Goal: Task Accomplishment & Management: Complete application form

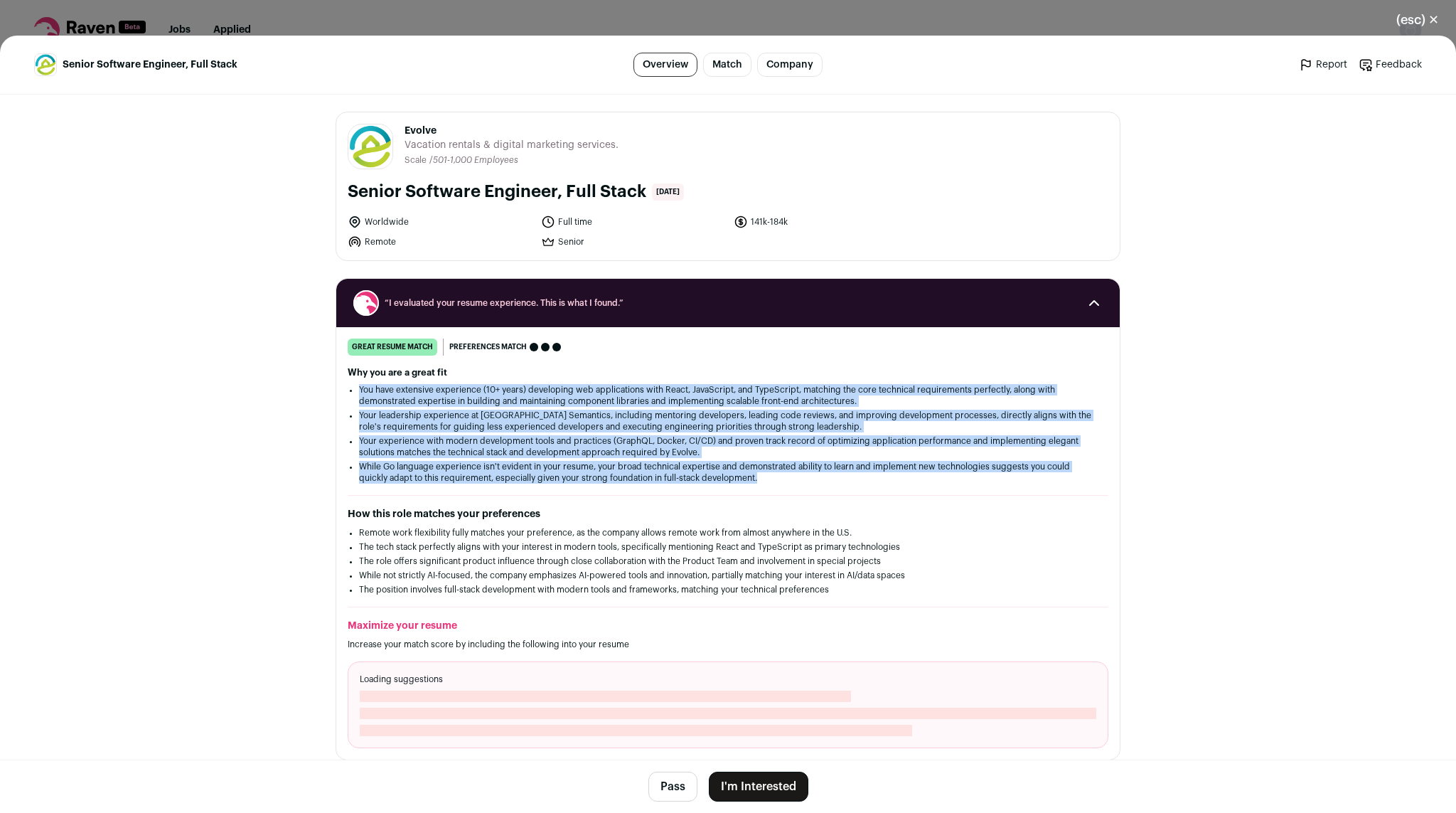
drag, startPoint x: 409, startPoint y: 499, endPoint x: 338, endPoint y: 386, distance: 133.5
click at [338, 386] on div "great resume match You meet the must-have requirements, the nice-to-have requir…" at bounding box center [728, 543] width 784 height 409
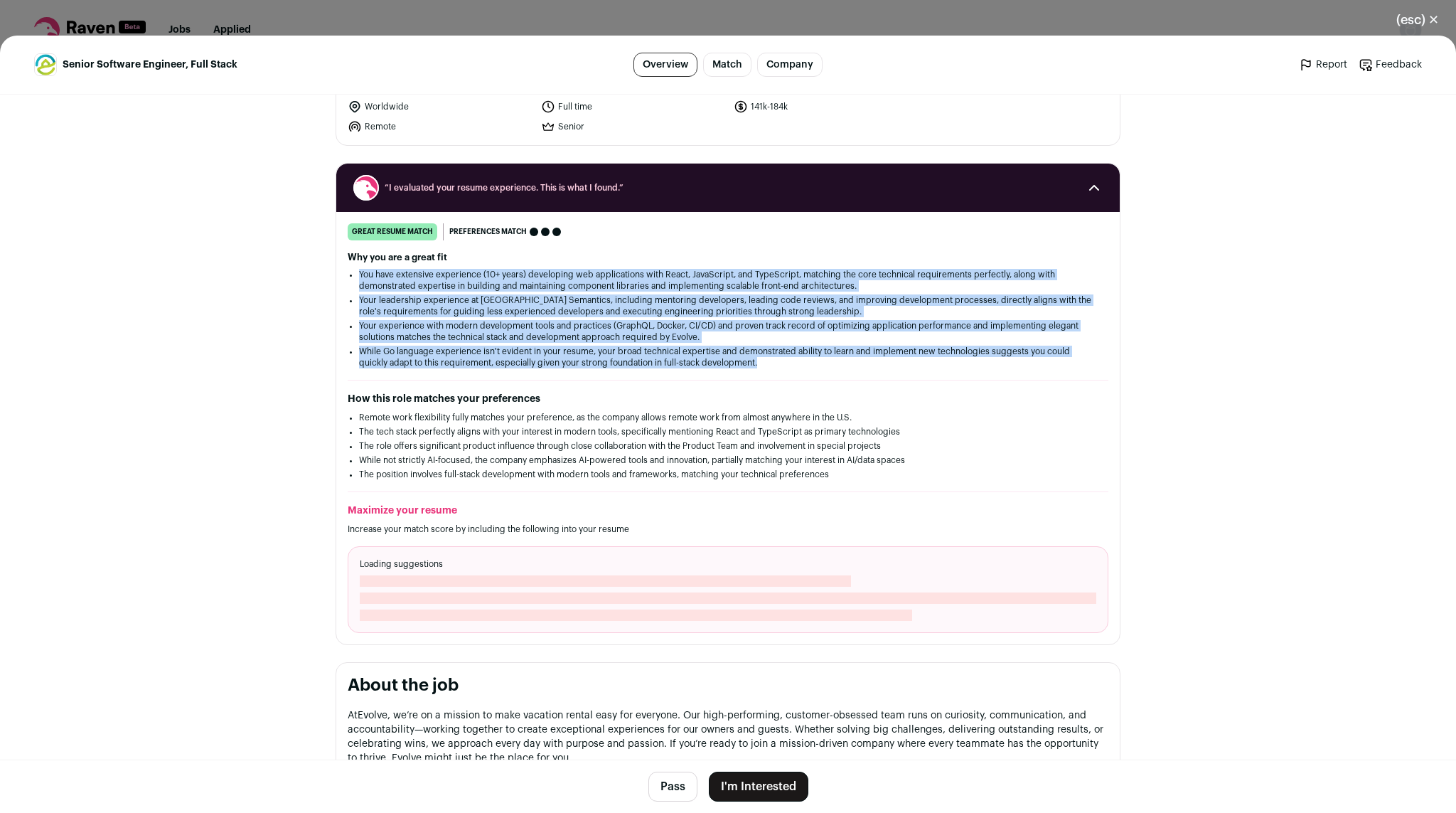
scroll to position [116, 0]
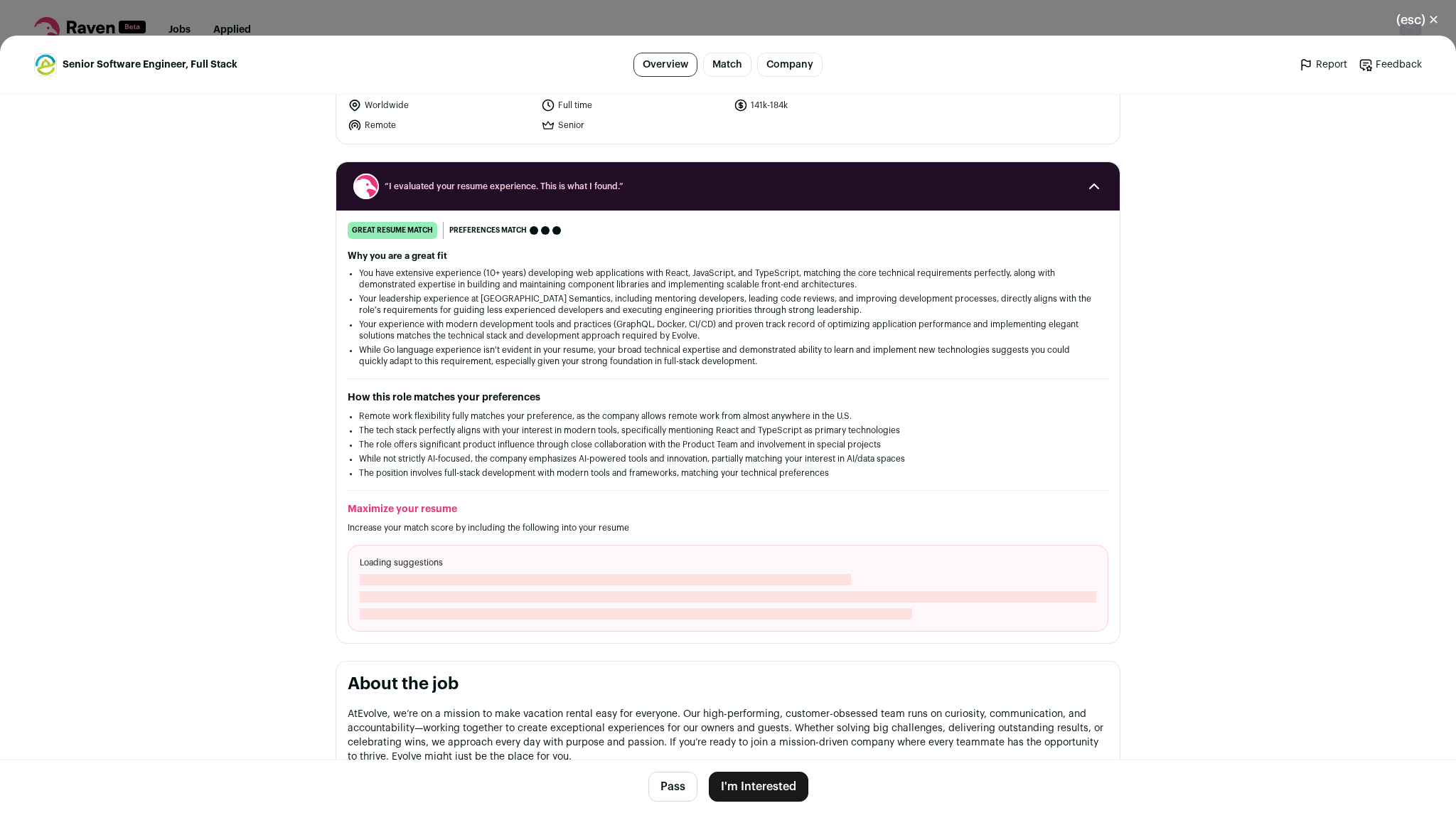
click at [389, 586] on span "Close modal via background" at bounding box center [605, 579] width 491 height 11
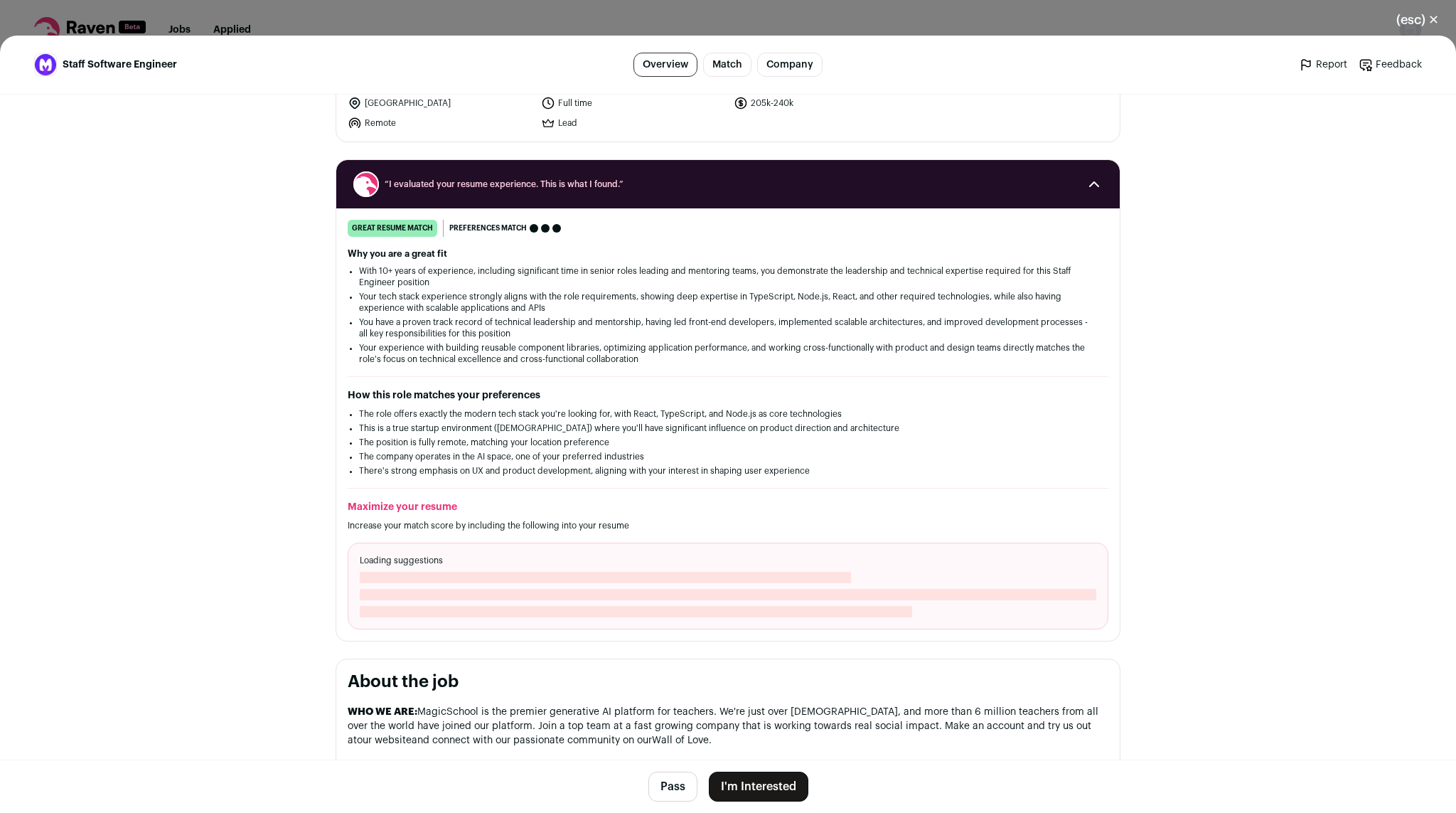
scroll to position [367, 0]
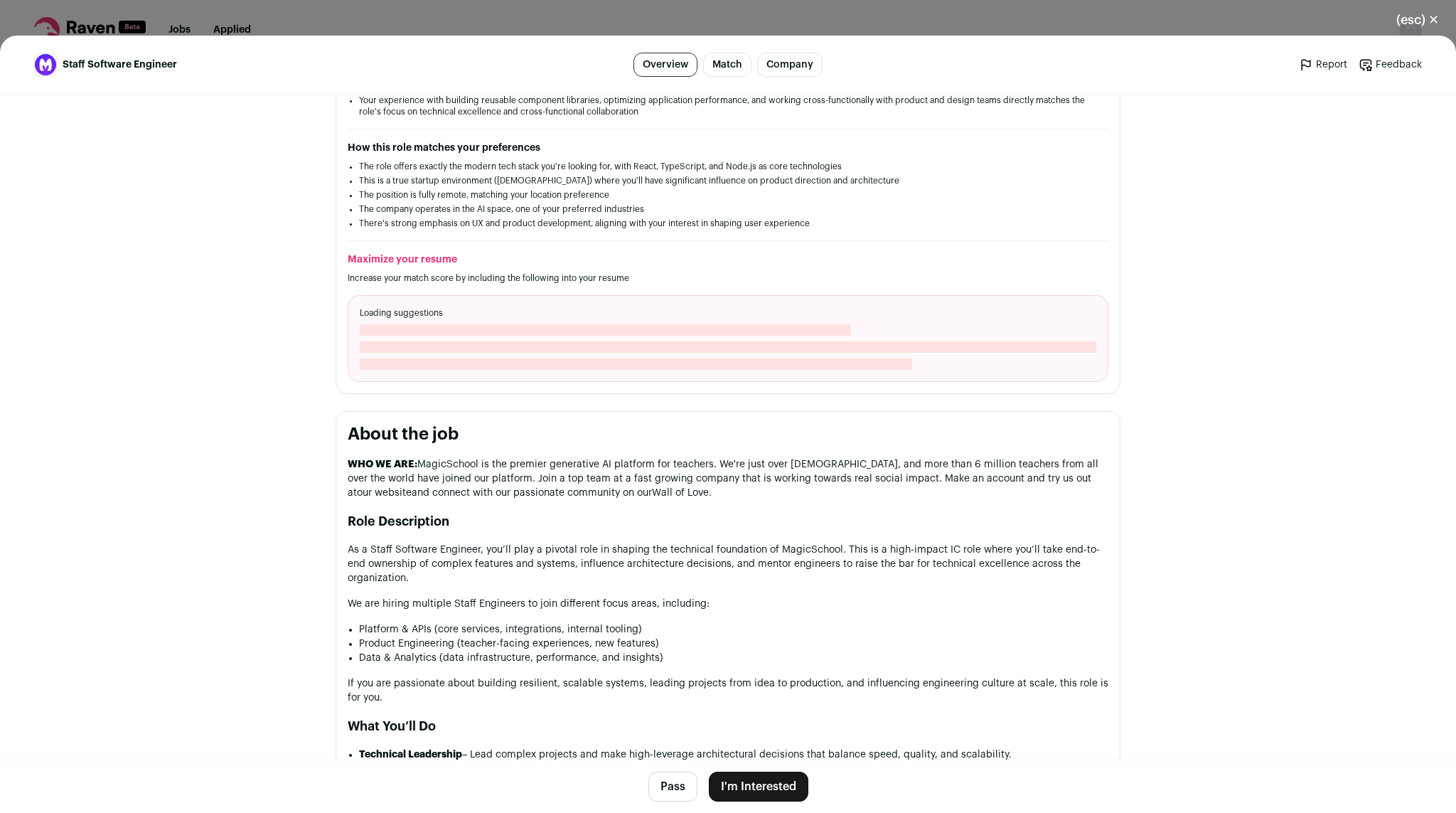
drag, startPoint x: 608, startPoint y: 545, endPoint x: 582, endPoint y: 448, distance: 100.4
drag, startPoint x: 582, startPoint y: 448, endPoint x: 605, endPoint y: 503, distance: 59.6
click at [652, 498] on link "Wall of Love" at bounding box center [680, 493] width 57 height 10
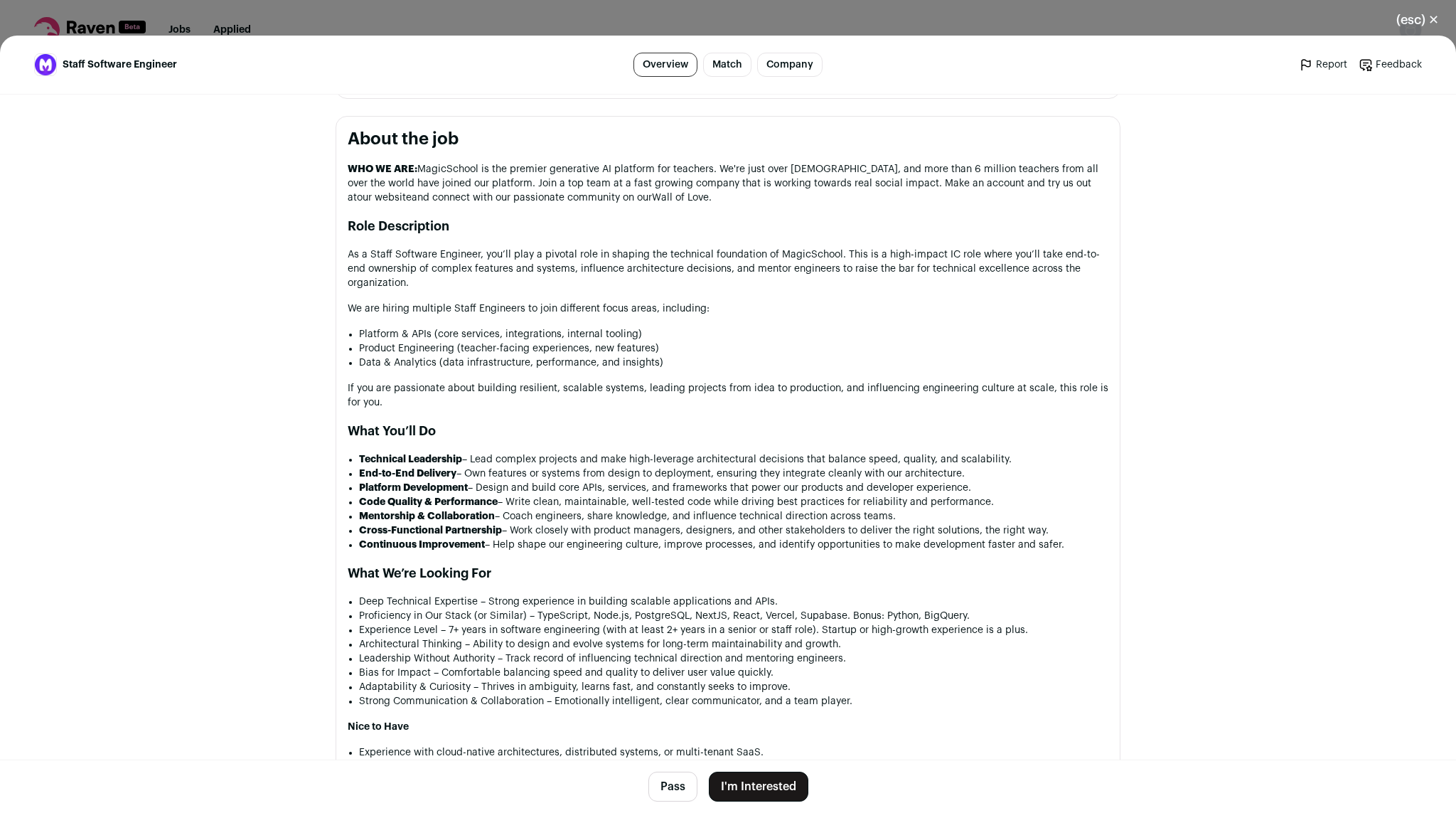
scroll to position [718, 0]
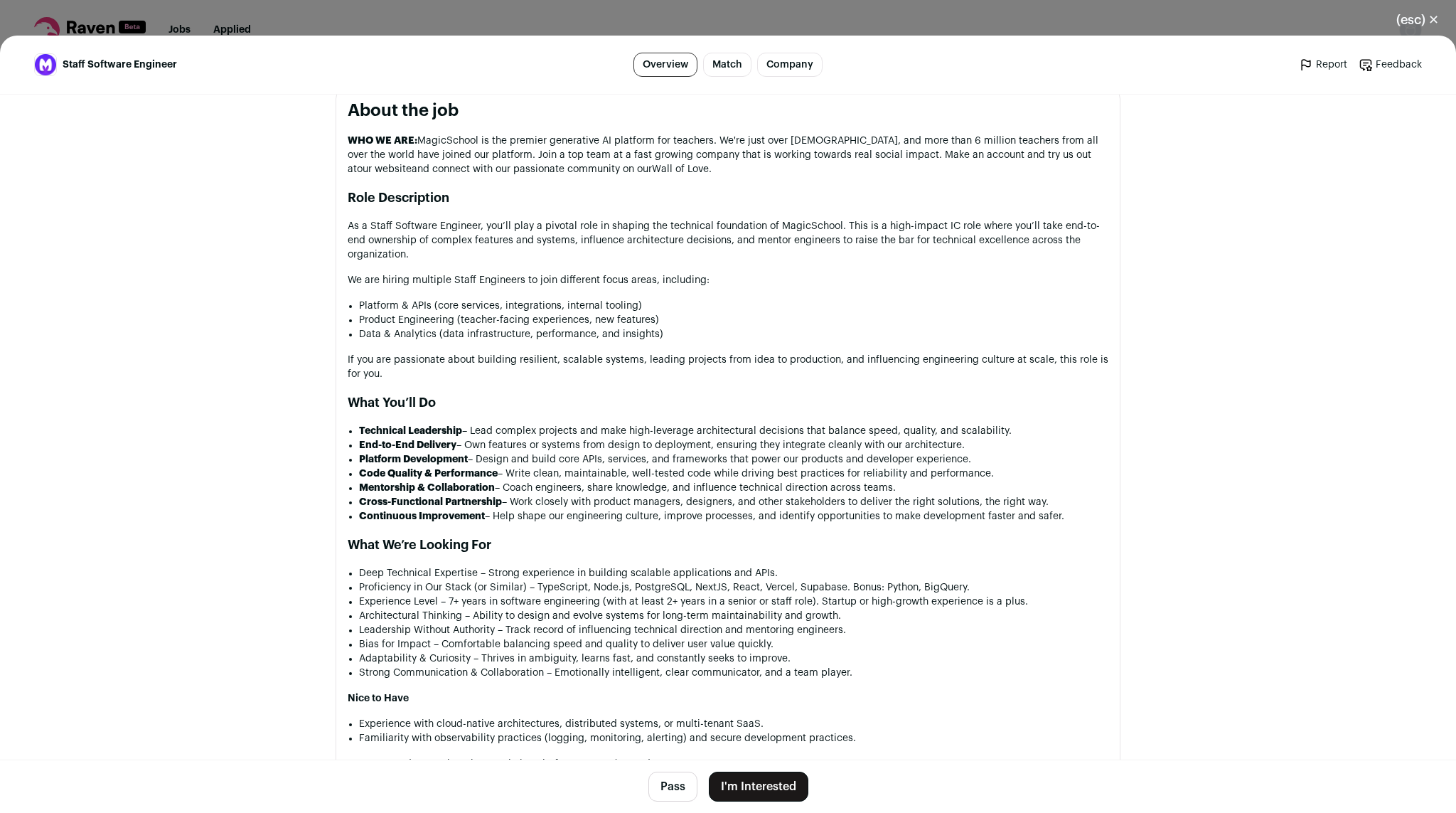
drag, startPoint x: 549, startPoint y: 542, endPoint x: 492, endPoint y: 421, distance: 133.8
click at [492, 421] on div "WHO WE ARE: MagicSchool is the premier generative AI platform for teachers. We'…" at bounding box center [728, 617] width 760 height 968
drag, startPoint x: 492, startPoint y: 421, endPoint x: 564, endPoint y: 542, distance: 140.8
click at [564, 542] on div "WHO WE ARE: MagicSchool is the premier generative AI platform for teachers. We'…" at bounding box center [728, 617] width 760 height 968
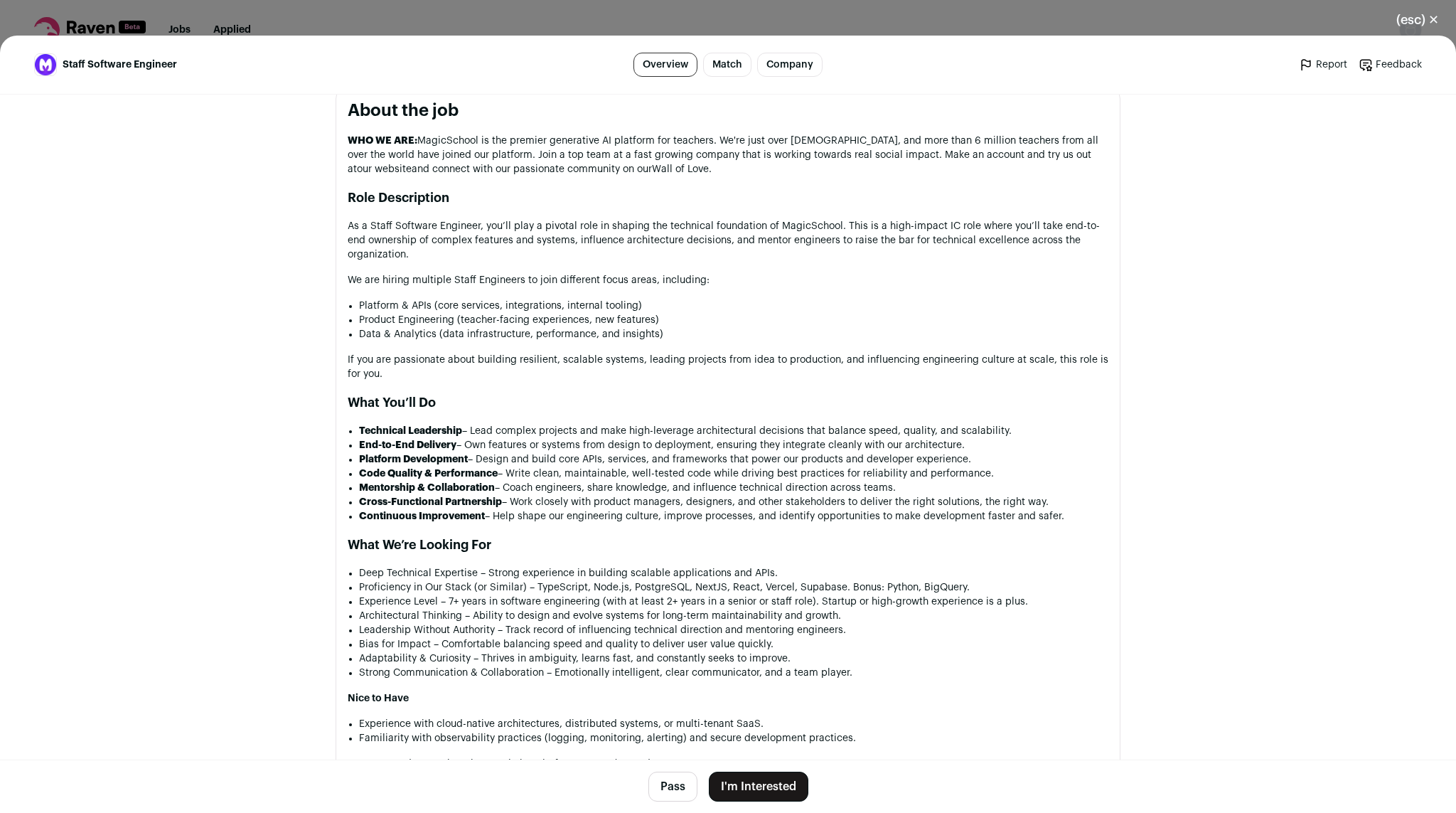
click at [564, 542] on div "WHO WE ARE: MagicSchool is the premier generative AI platform for teachers. We'…" at bounding box center [728, 617] width 760 height 968
drag, startPoint x: 564, startPoint y: 542, endPoint x: 520, endPoint y: 392, distance: 156.3
click at [520, 392] on div "WHO WE ARE: MagicSchool is the premier generative AI platform for teachers. We'…" at bounding box center [728, 617] width 760 height 968
click at [723, 786] on button "I'm Interested" at bounding box center [759, 786] width 99 height 30
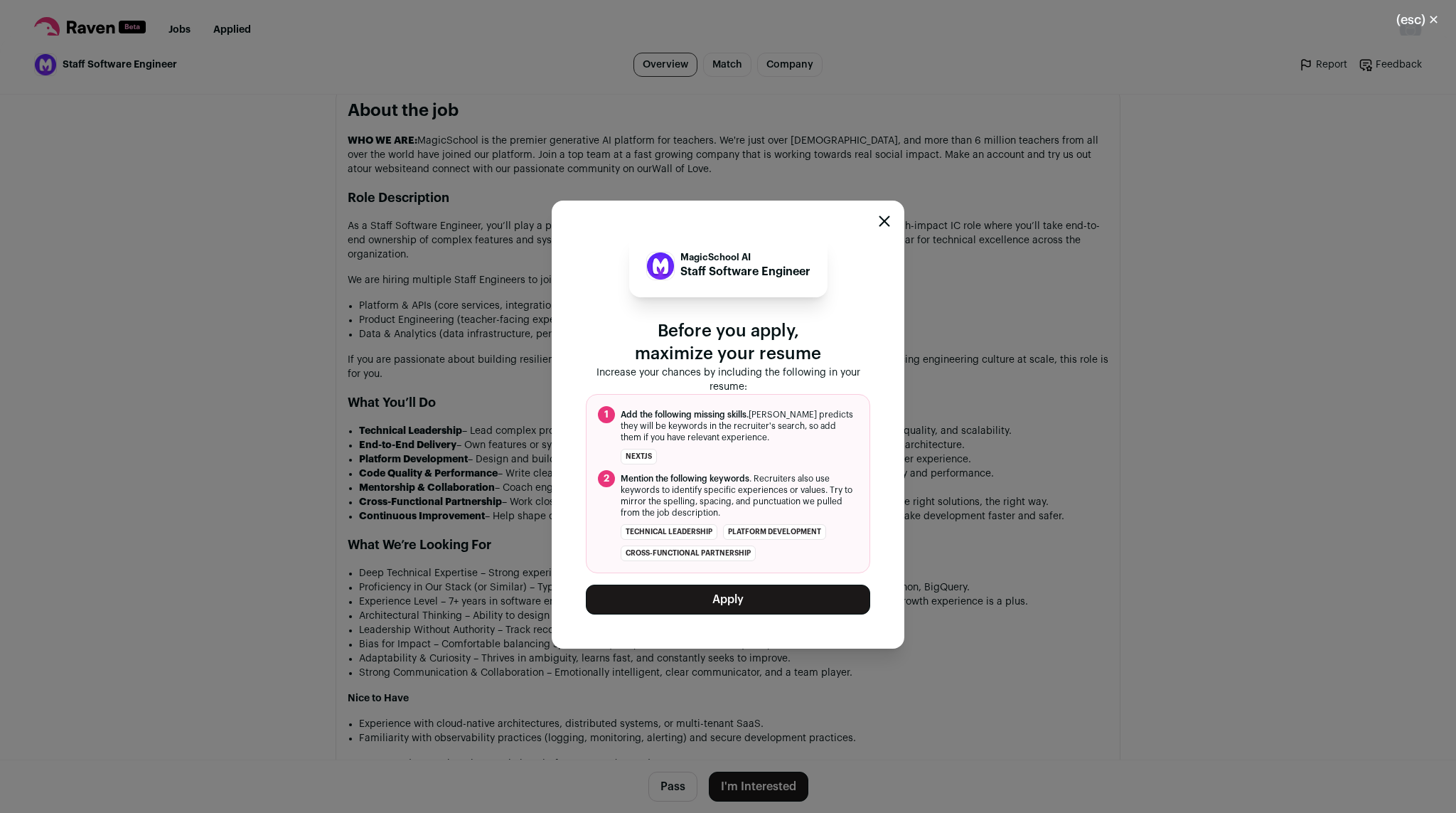
drag, startPoint x: 744, startPoint y: 604, endPoint x: 776, endPoint y: 488, distance: 120.3
click at [776, 488] on div "MagicSchool AI Staff Software Engineer Before you apply, maximize your resume I…" at bounding box center [728, 425] width 285 height 380
click at [753, 593] on button "Apply" at bounding box center [728, 599] width 285 height 30
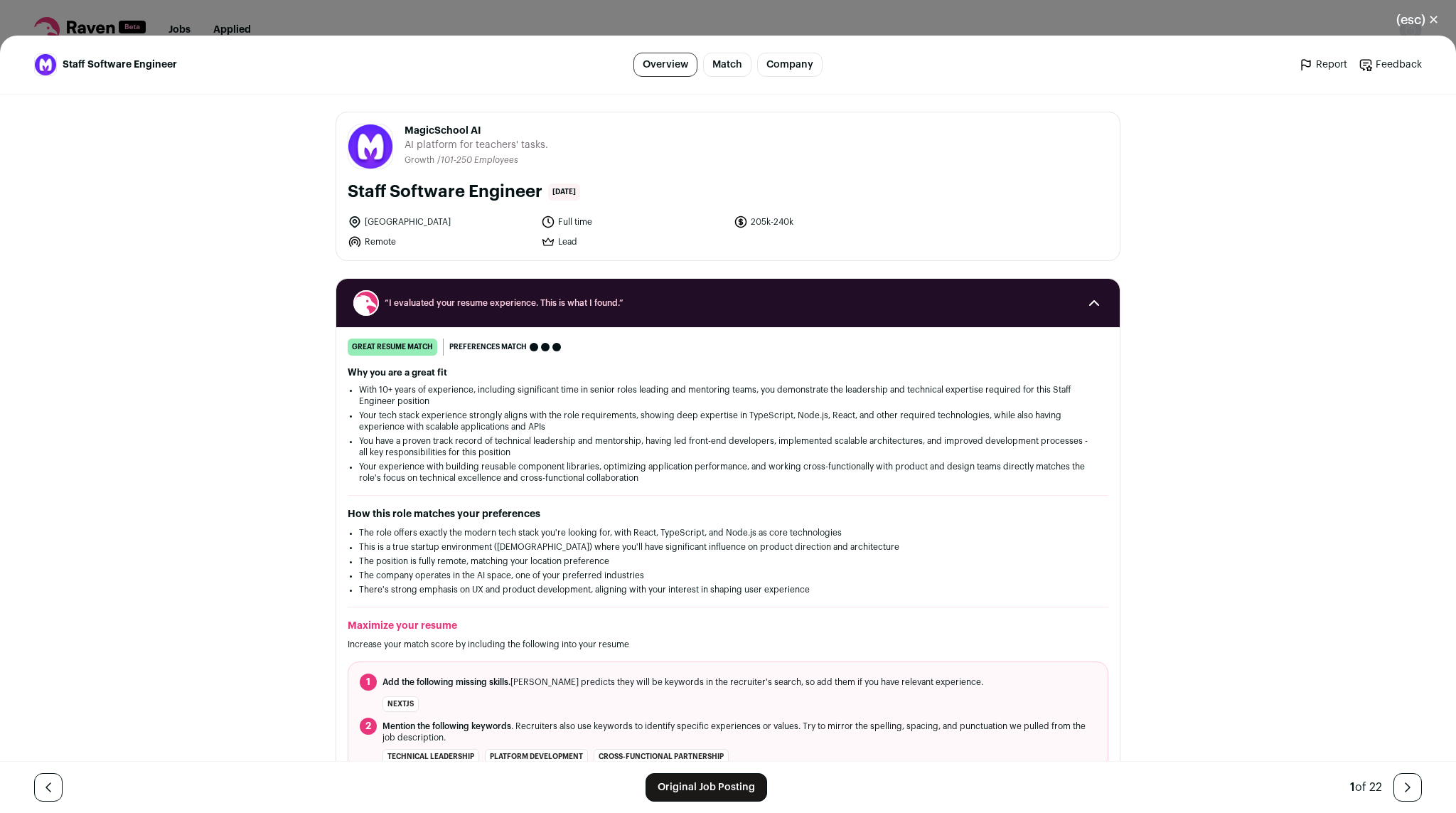
scroll to position [1, 0]
